Goal: Task Accomplishment & Management: Manage account settings

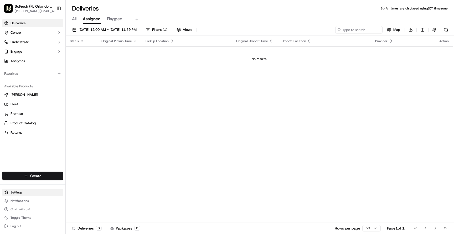
click at [23, 192] on html "SoFresh ([GEOGRAPHIC_DATA] [PERSON_NAME]) [PERSON_NAME][EMAIL_ADDRESS][DOMAIN_N…" at bounding box center [227, 117] width 454 height 234
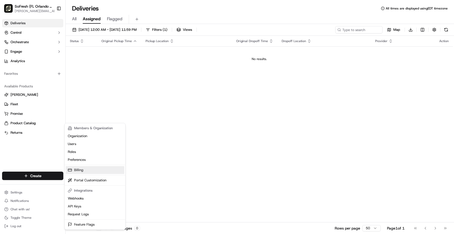
click at [81, 168] on link "Billing" at bounding box center [95, 170] width 59 height 8
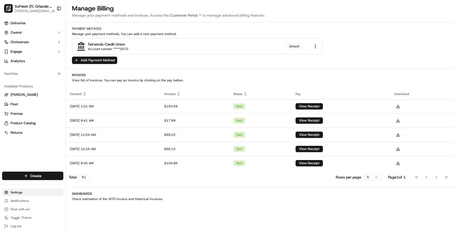
click at [27, 191] on html "SoFresh ([GEOGRAPHIC_DATA] [PERSON_NAME]) [PERSON_NAME][EMAIL_ADDRESS][DOMAIN_N…" at bounding box center [227, 117] width 454 height 234
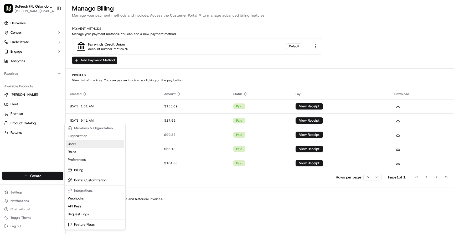
click at [85, 142] on link "Users" at bounding box center [95, 144] width 59 height 8
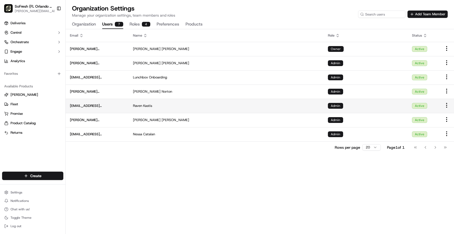
click at [448, 106] on html "SoFresh ([GEOGRAPHIC_DATA] [PERSON_NAME]) [PERSON_NAME][EMAIL_ADDRESS][DOMAIN_N…" at bounding box center [227, 117] width 454 height 234
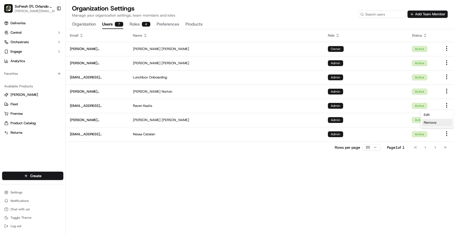
click at [432, 121] on span "Remove" at bounding box center [430, 122] width 13 height 5
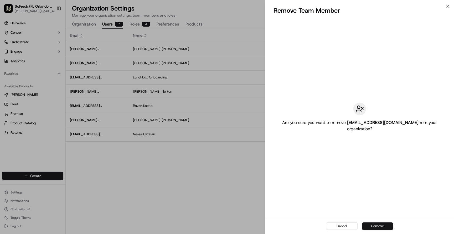
click at [372, 226] on button "Remove" at bounding box center [378, 225] width 32 height 7
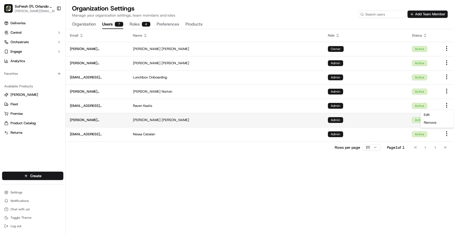
click at [397, 123] on td "Admin" at bounding box center [366, 120] width 84 height 14
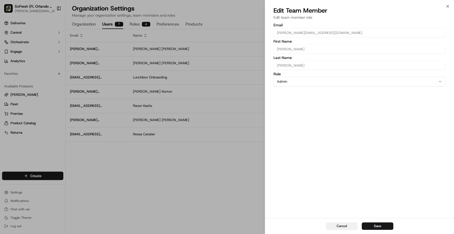
click at [342, 223] on button "Cancel" at bounding box center [342, 225] width 32 height 7
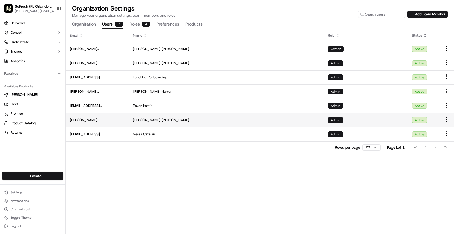
click at [447, 121] on html "SoFresh ([GEOGRAPHIC_DATA] [PERSON_NAME]) [PERSON_NAME][EMAIL_ADDRESS][DOMAIN_N…" at bounding box center [227, 117] width 454 height 234
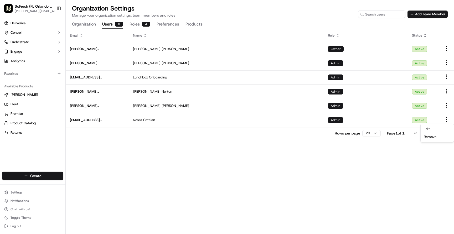
click at [435, 107] on html "SoFresh ([GEOGRAPHIC_DATA] [PERSON_NAME]) [PERSON_NAME][EMAIL_ADDRESS][DOMAIN_N…" at bounding box center [227, 117] width 454 height 234
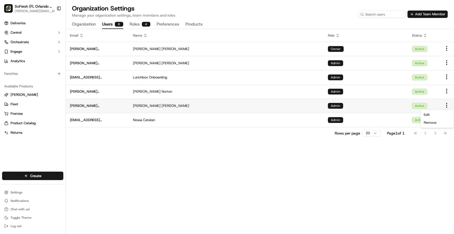
click at [447, 105] on html "SoFresh ([GEOGRAPHIC_DATA] [PERSON_NAME]) [PERSON_NAME][EMAIL_ADDRESS][DOMAIN_N…" at bounding box center [227, 117] width 454 height 234
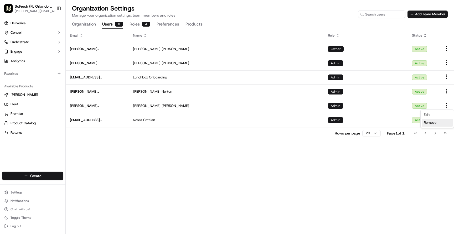
click at [438, 122] on div "Remove" at bounding box center [437, 123] width 31 height 8
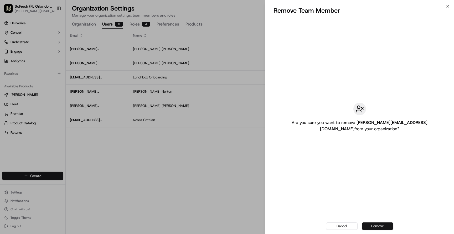
click at [377, 223] on button "Remove" at bounding box center [378, 225] width 32 height 7
